Goal: Information Seeking & Learning: Learn about a topic

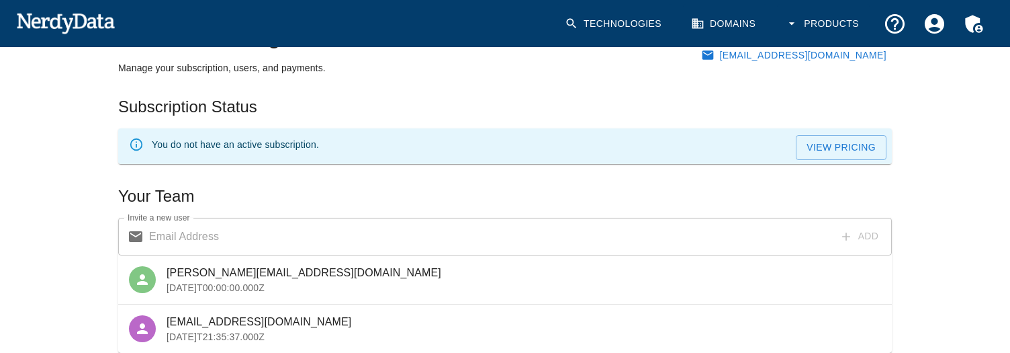
scroll to position [73, 0]
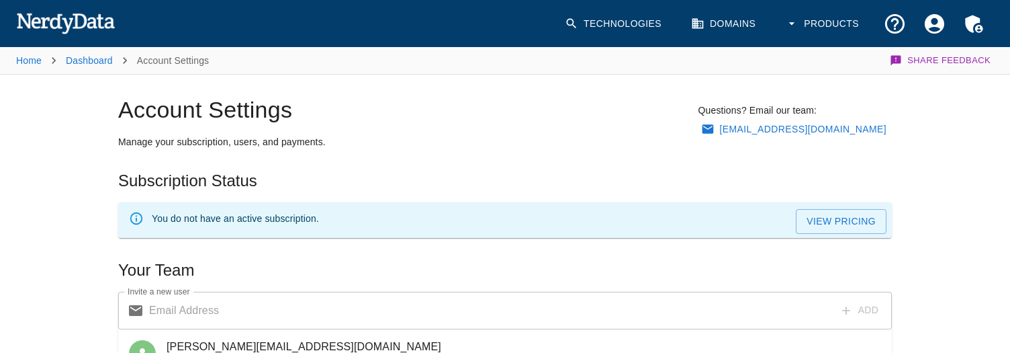
scroll to position [73, 0]
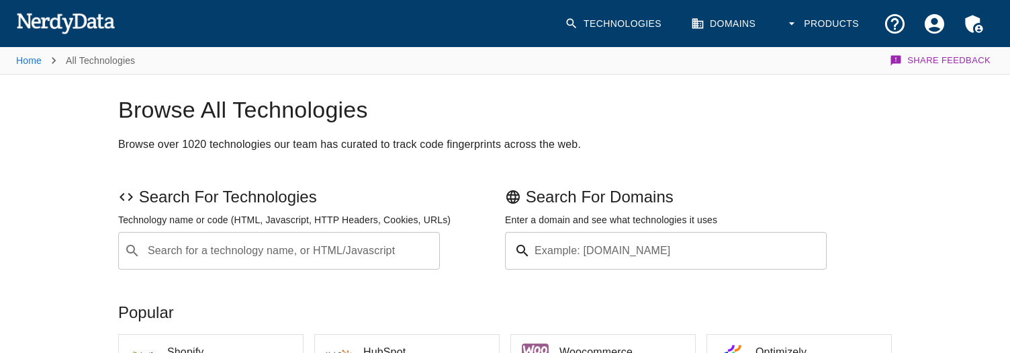
scroll to position [161, 0]
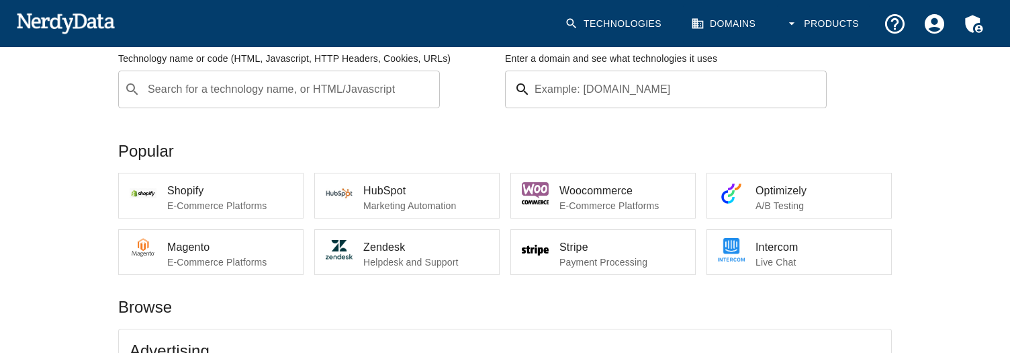
click at [218, 205] on p "E-Commerce Platforms" at bounding box center [229, 205] width 125 height 13
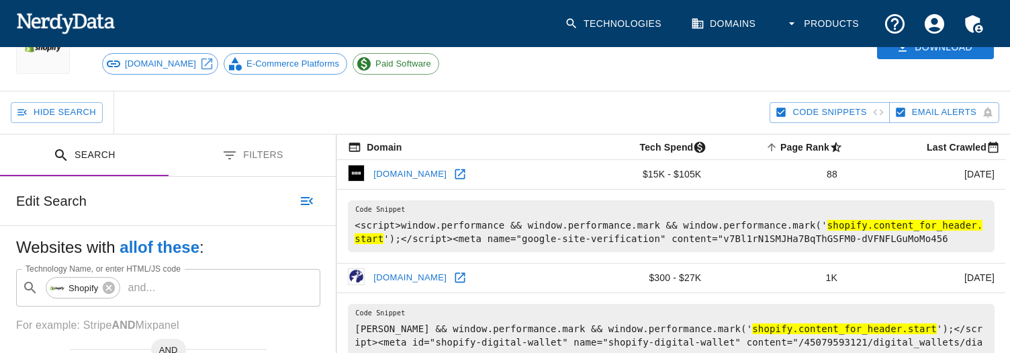
scroll to position [82, 0]
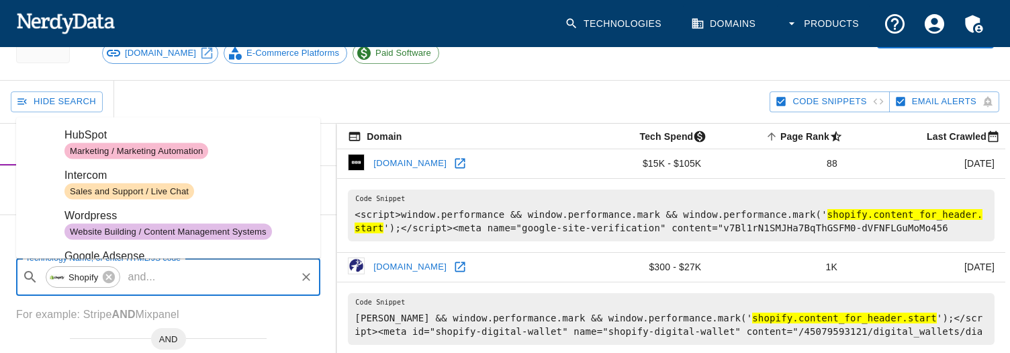
click at [237, 279] on input "Technology Name, or enter HTML/JS code" at bounding box center [227, 277] width 134 height 26
click at [248, 316] on p "For example: Stripe AND Mixpanel" at bounding box center [168, 314] width 304 height 16
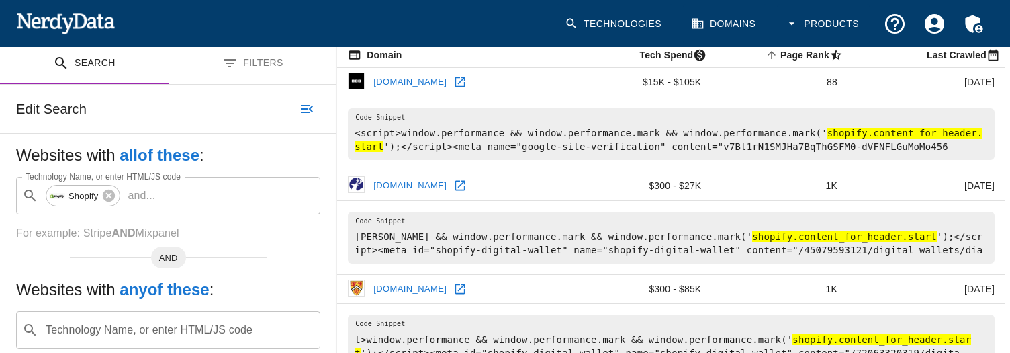
scroll to position [147, 0]
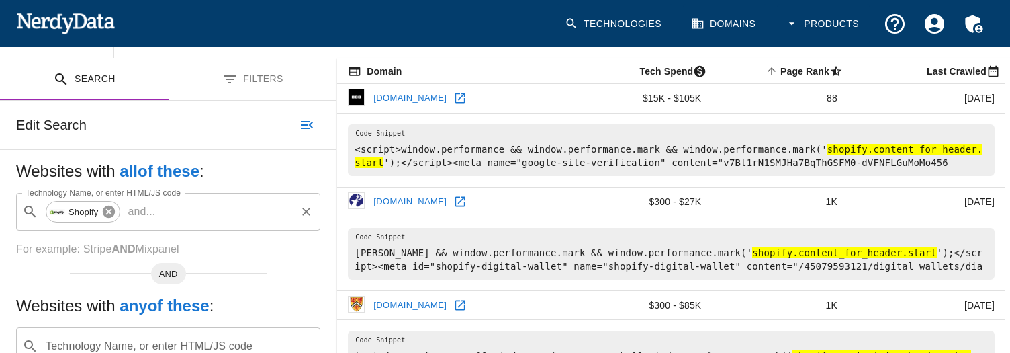
click at [113, 210] on icon at bounding box center [109, 211] width 12 height 12
click at [119, 210] on div "Technology Name, or enter HTML/JS code ​ Technology Name, or enter HTML/JS code" at bounding box center [168, 212] width 304 height 38
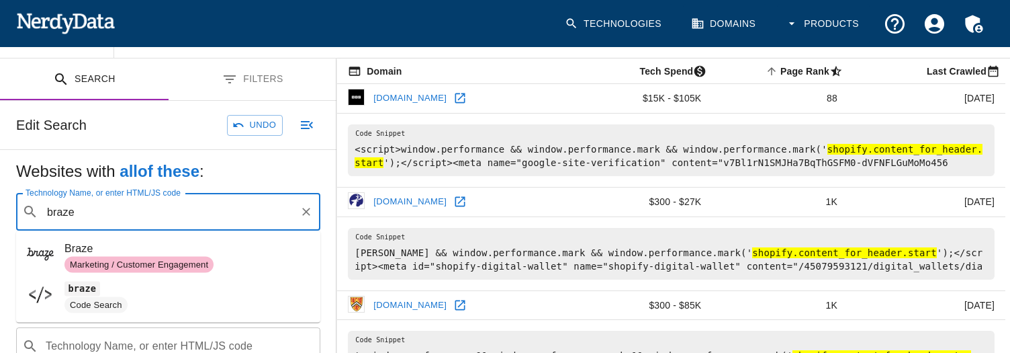
click at [113, 250] on span "Braze" at bounding box center [186, 248] width 245 height 16
type input "braze"
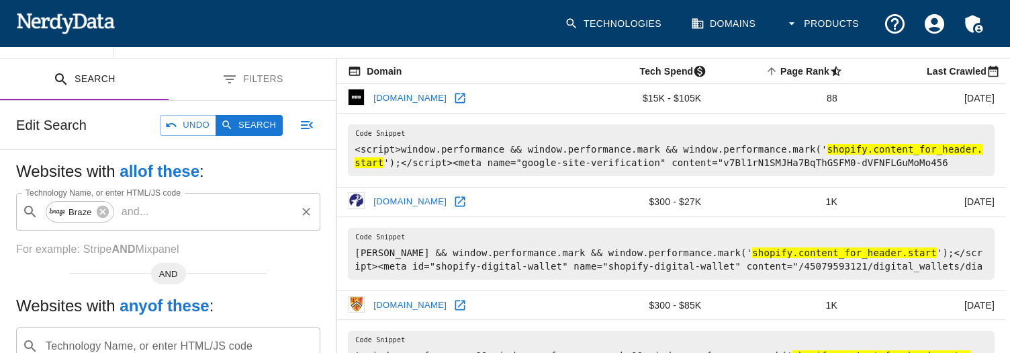
click at [163, 213] on input "Technology Name, or enter HTML/JS code" at bounding box center [224, 212] width 140 height 26
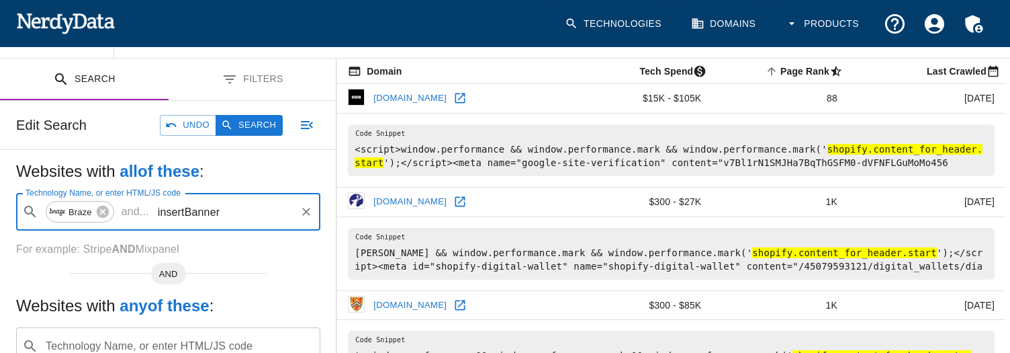
type input "insertBanner"
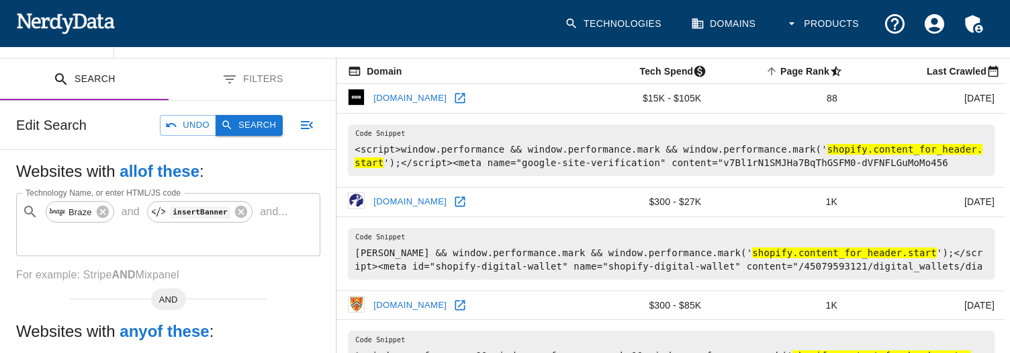
click at [242, 128] on button "Search" at bounding box center [249, 125] width 67 height 21
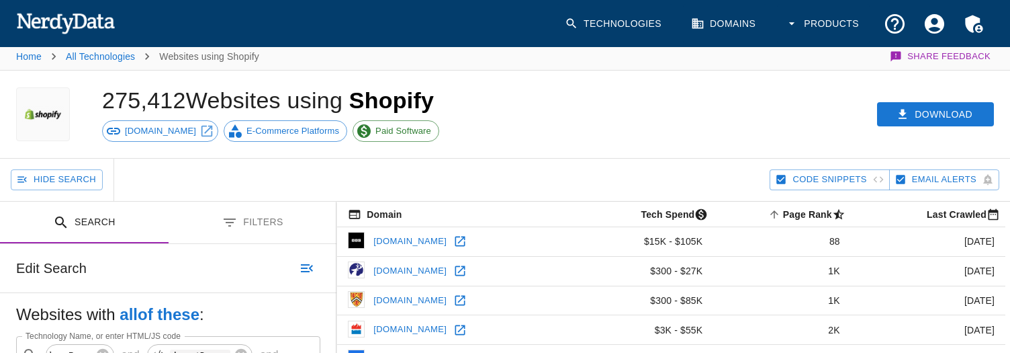
scroll to position [0, 0]
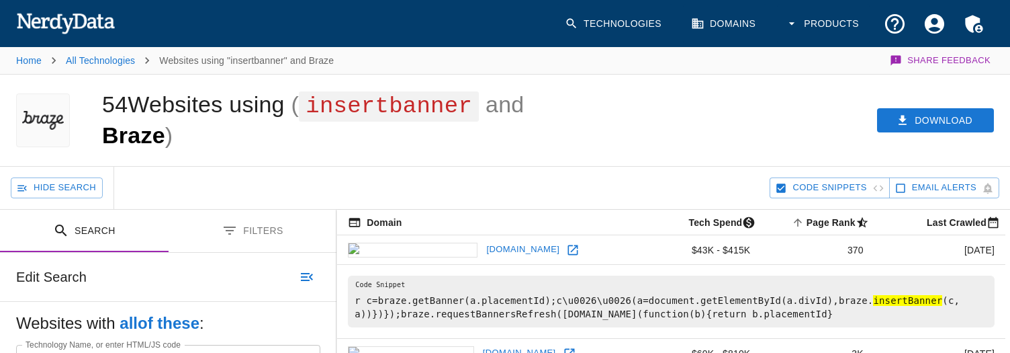
click at [702, 121] on div "Download" at bounding box center [779, 120] width 462 height 91
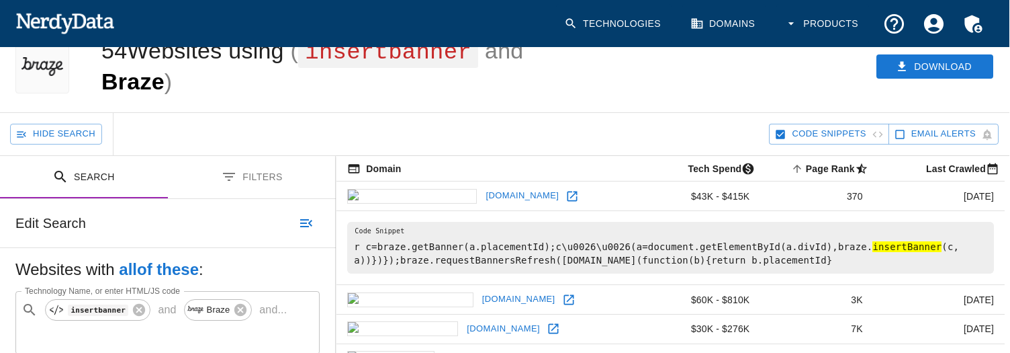
click at [815, 165] on span "Page Rank sorted ascending" at bounding box center [830, 168] width 85 height 16
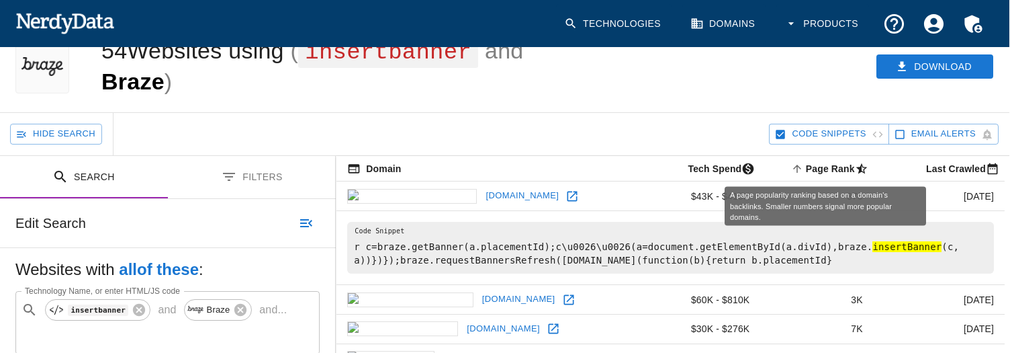
scroll to position [54, 0]
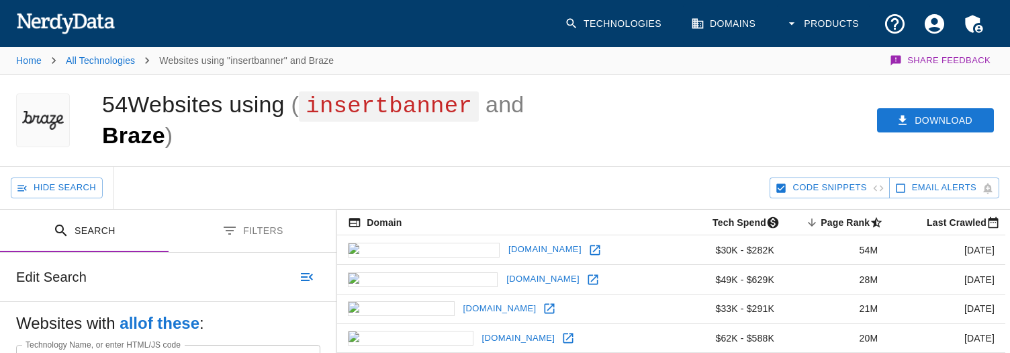
click at [721, 170] on div "Hide Search" at bounding box center [390, 188] width 759 height 42
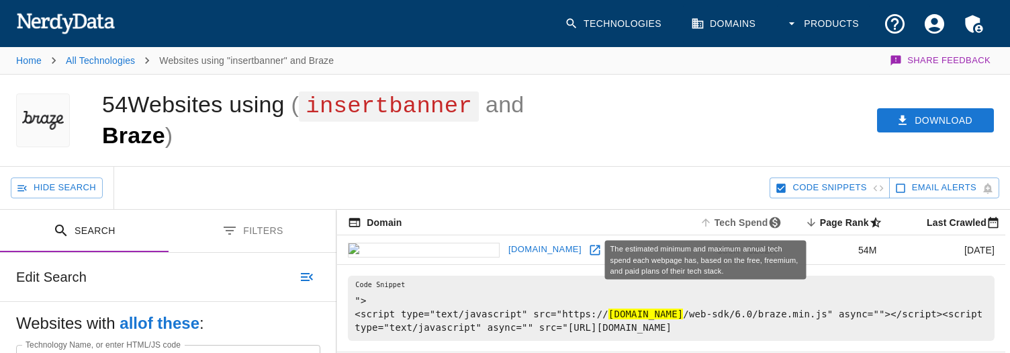
click at [703, 226] on span "Tech Spend" at bounding box center [742, 222] width 90 height 16
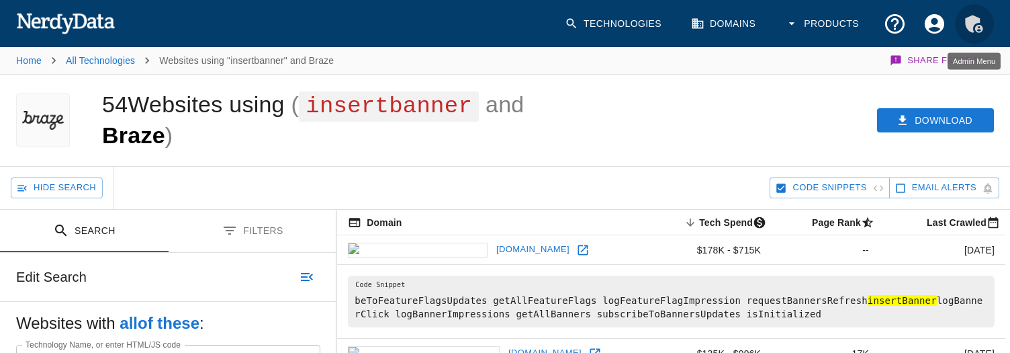
click at [969, 24] on icon "Admin Menu" at bounding box center [972, 23] width 15 height 17
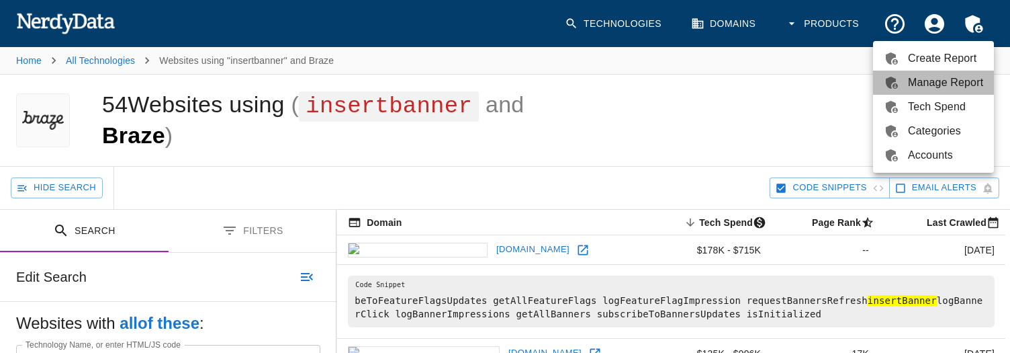
click at [935, 81] on span "Manage Report" at bounding box center [945, 83] width 75 height 16
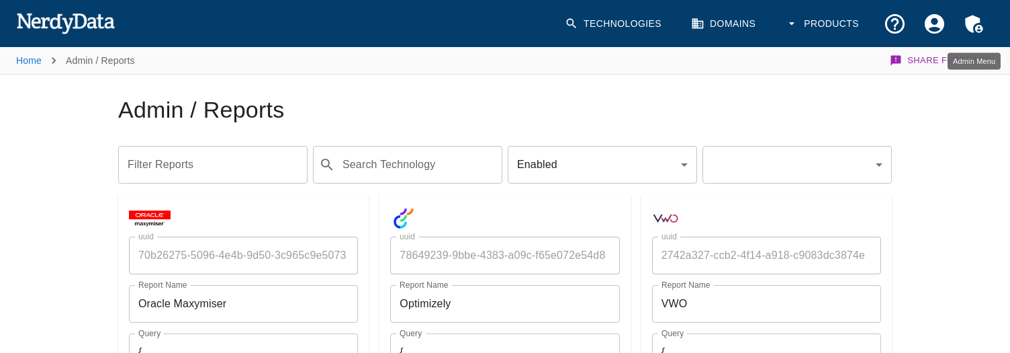
click at [976, 26] on icon "Admin Menu" at bounding box center [979, 28] width 8 height 8
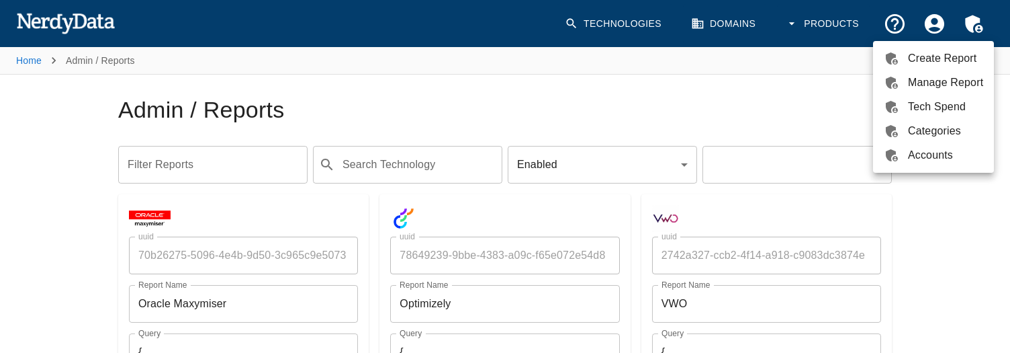
click at [941, 150] on span "Accounts" at bounding box center [945, 155] width 75 height 16
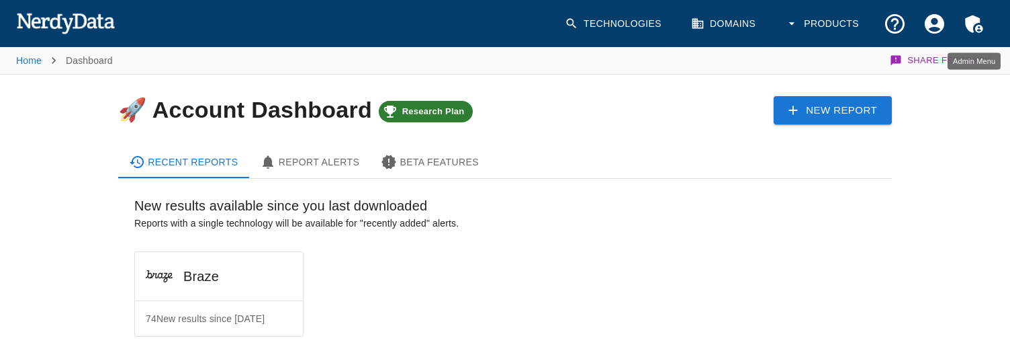
click at [974, 26] on icon "Admin Menu" at bounding box center [974, 24] width 24 height 24
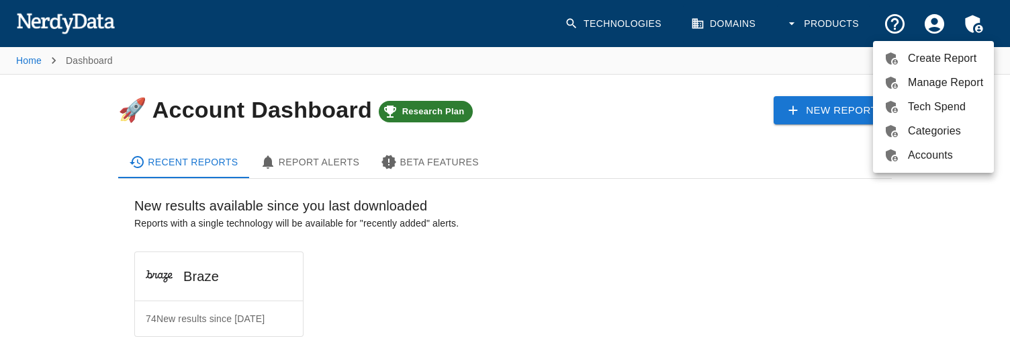
click at [923, 152] on span "Accounts" at bounding box center [945, 155] width 75 height 16
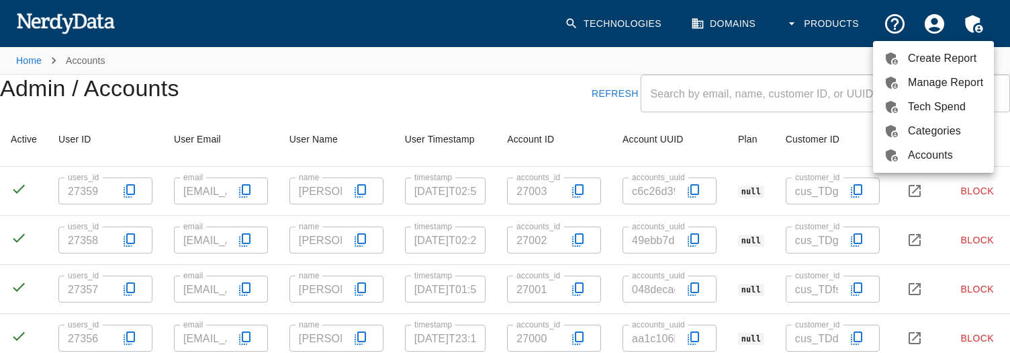
click at [604, 25] on div at bounding box center [505, 176] width 1010 height 353
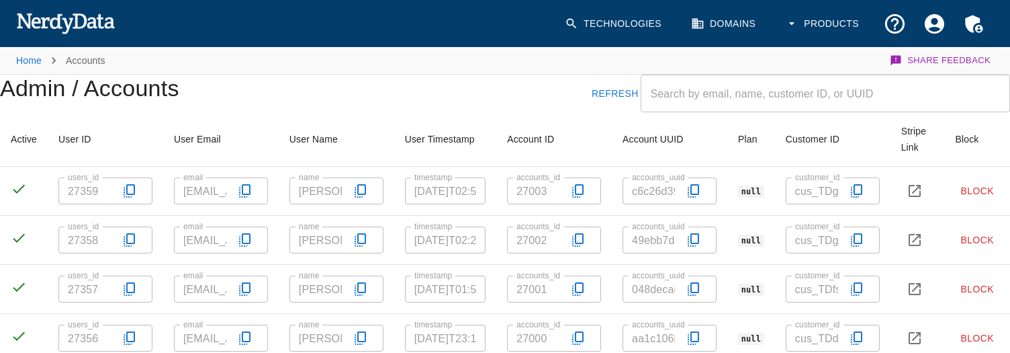
click at [604, 25] on div at bounding box center [505, 176] width 1010 height 353
click at [623, 25] on link "Technologies" at bounding box center [614, 24] width 115 height 40
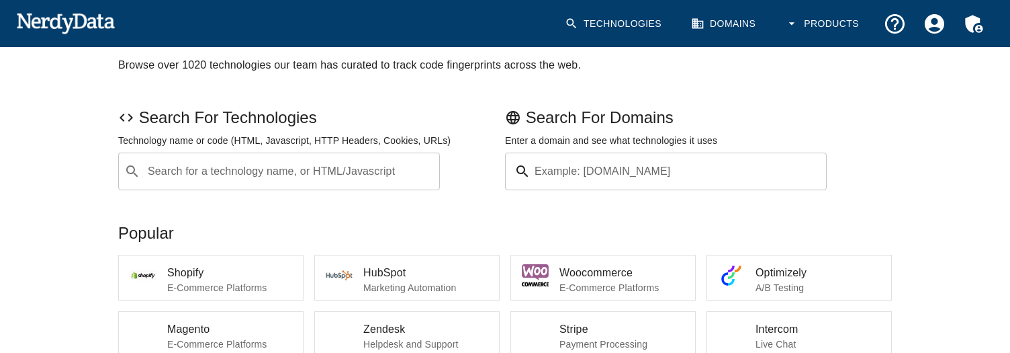
scroll to position [87, 0]
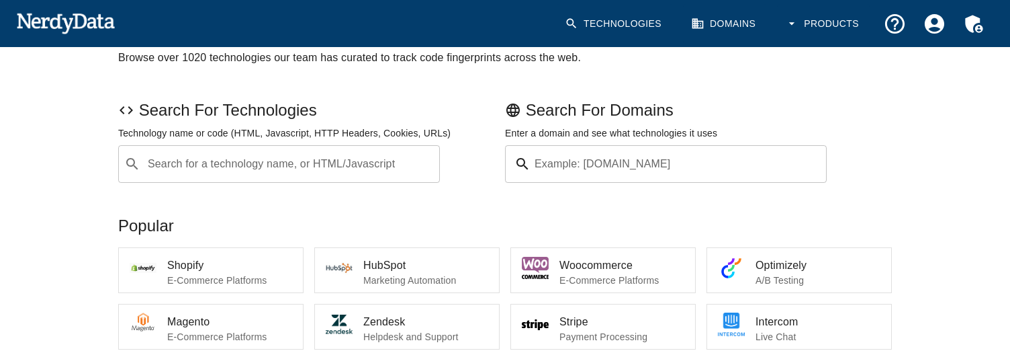
click at [262, 263] on span "Shopify" at bounding box center [229, 265] width 125 height 16
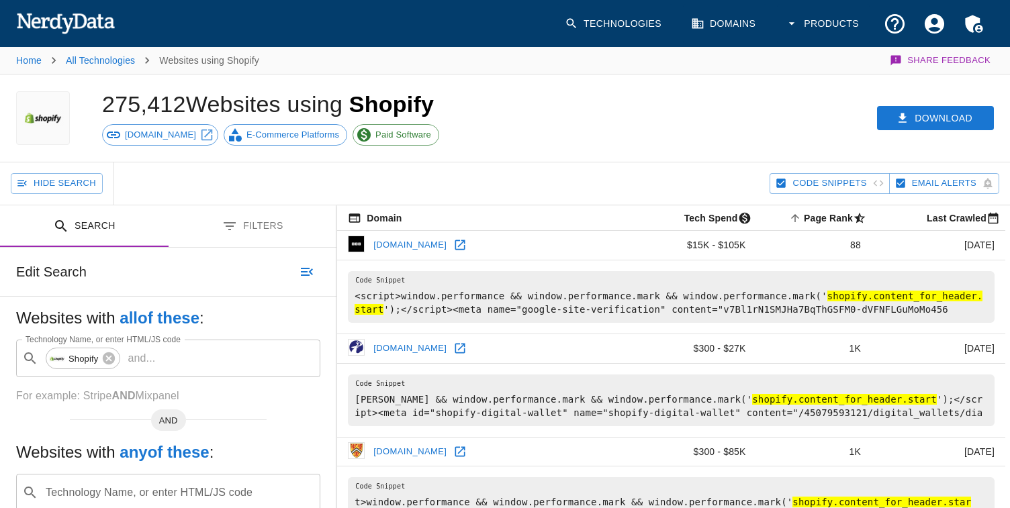
click at [513, 115] on div "275,412 Websites using Shopify [DOMAIN_NAME] E-Commerce Platforms Paid Software" at bounding box center [317, 118] width 462 height 87
